Goal: Task Accomplishment & Management: Use online tool/utility

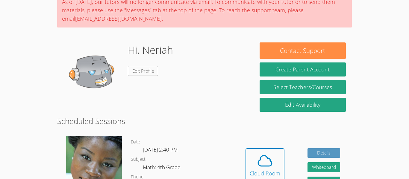
scroll to position [119, 0]
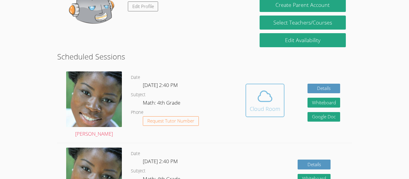
click at [264, 101] on icon at bounding box center [265, 96] width 14 height 10
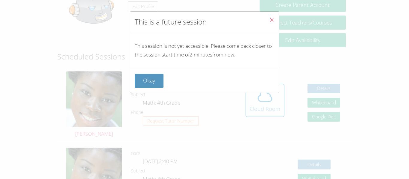
click at [276, 18] on button "Close" at bounding box center [271, 21] width 15 height 18
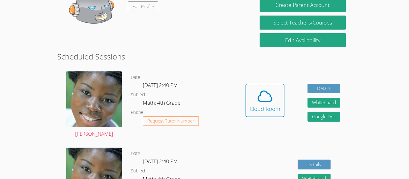
scroll to position [117, 0]
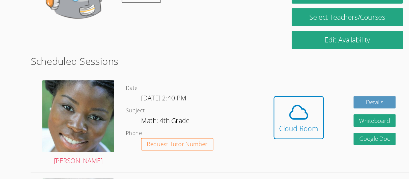
click at [168, 95] on dl "Date Mon Oct 6, 2:40 PM Subject Math: 4th Grade Phone Request Tutor Number" at bounding box center [182, 107] width 103 height 62
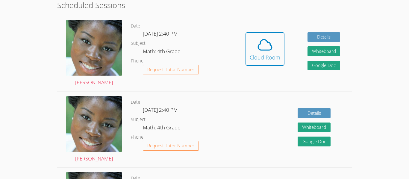
scroll to position [157, 0]
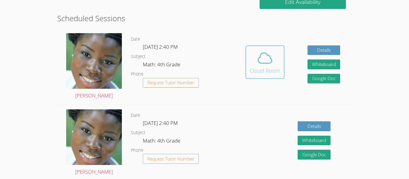
click at [269, 66] on icon at bounding box center [264, 58] width 17 height 17
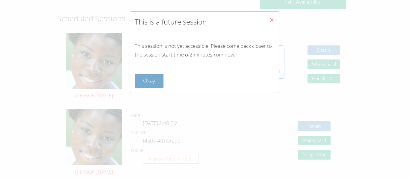
click at [143, 80] on button "Okay" at bounding box center [149, 81] width 29 height 14
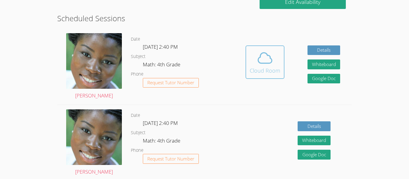
click at [264, 57] on icon at bounding box center [264, 58] width 17 height 17
click at [266, 66] on icon at bounding box center [264, 58] width 17 height 17
click at [288, 65] on div "Hidden Cloud Room Details Whiteboard Hidden Google Doc" at bounding box center [293, 67] width 118 height 76
click at [279, 66] on span at bounding box center [265, 58] width 31 height 17
click at [266, 69] on div "Cloud Room" at bounding box center [265, 70] width 31 height 8
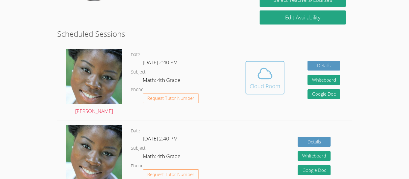
scroll to position [134, 0]
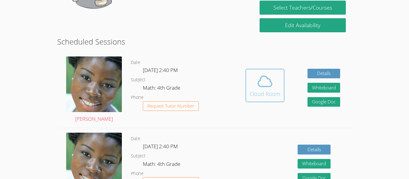
click at [256, 91] on div "Cloud Room" at bounding box center [265, 94] width 31 height 8
click at [261, 90] on div "Cloud Room" at bounding box center [265, 94] width 31 height 8
click at [279, 83] on button "Cloud Room" at bounding box center [264, 86] width 39 height 34
click at [271, 90] on div "Cloud Room" at bounding box center [265, 94] width 31 height 8
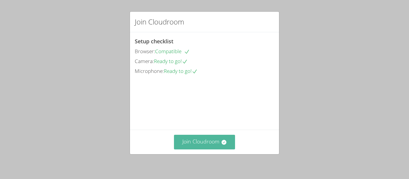
click at [224, 139] on icon at bounding box center [224, 142] width 6 height 6
click at [217, 143] on button "Join Cloudroom" at bounding box center [204, 142] width 61 height 15
click at [183, 136] on button "Join Cloudroom" at bounding box center [204, 142] width 61 height 15
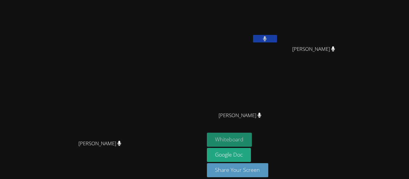
click at [252, 137] on button "Whiteboard" at bounding box center [229, 140] width 45 height 14
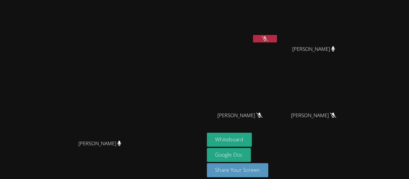
click at [277, 39] on button at bounding box center [265, 38] width 24 height 7
click at [267, 39] on icon at bounding box center [265, 38] width 4 height 5
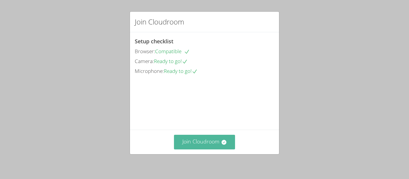
click at [210, 141] on button "Join Cloudroom" at bounding box center [204, 142] width 61 height 15
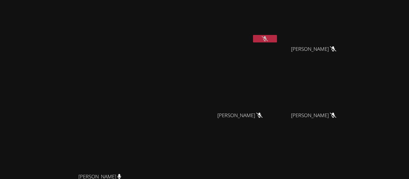
click at [277, 37] on button at bounding box center [265, 38] width 24 height 7
click at [277, 40] on button at bounding box center [265, 38] width 24 height 7
click at [268, 40] on icon at bounding box center [265, 38] width 6 height 5
click at [147, 99] on video at bounding box center [102, 114] width 90 height 112
click at [277, 39] on button at bounding box center [265, 38] width 24 height 7
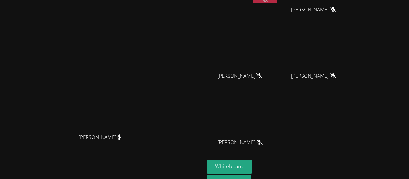
scroll to position [31, 0]
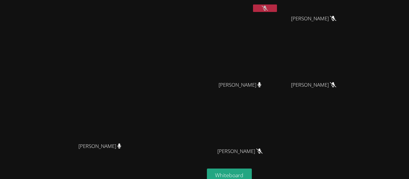
click at [268, 10] on icon at bounding box center [265, 8] width 6 height 5
click at [267, 10] on icon at bounding box center [265, 8] width 4 height 5
click at [277, 11] on button at bounding box center [265, 7] width 24 height 7
click at [277, 4] on button at bounding box center [265, 7] width 24 height 7
click at [268, 10] on icon at bounding box center [265, 8] width 6 height 5
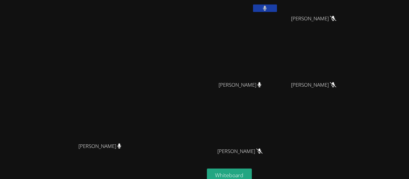
click at [267, 10] on icon at bounding box center [265, 8] width 4 height 5
click at [268, 9] on icon at bounding box center [265, 8] width 6 height 5
click at [267, 9] on icon at bounding box center [265, 8] width 4 height 5
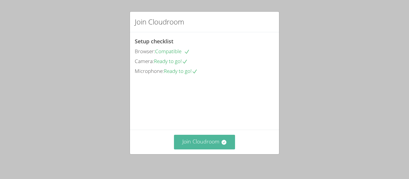
click at [212, 145] on button "Join Cloudroom" at bounding box center [204, 142] width 61 height 15
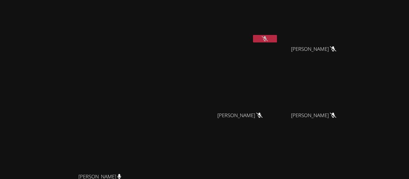
click at [268, 39] on icon at bounding box center [265, 38] width 6 height 5
click at [277, 42] on button at bounding box center [265, 38] width 24 height 7
click at [277, 39] on button at bounding box center [265, 38] width 24 height 7
click at [267, 36] on icon at bounding box center [265, 38] width 4 height 5
click at [277, 37] on button at bounding box center [265, 38] width 24 height 7
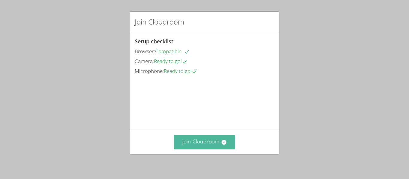
click at [215, 137] on button "Join Cloudroom" at bounding box center [204, 142] width 61 height 15
click at [205, 140] on button "Join Cloudroom" at bounding box center [204, 142] width 61 height 15
